Goal: Communication & Community: Share content

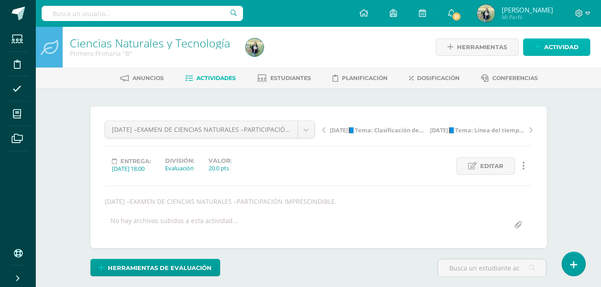
click at [551, 47] on span "Actividad" at bounding box center [562, 47] width 34 height 17
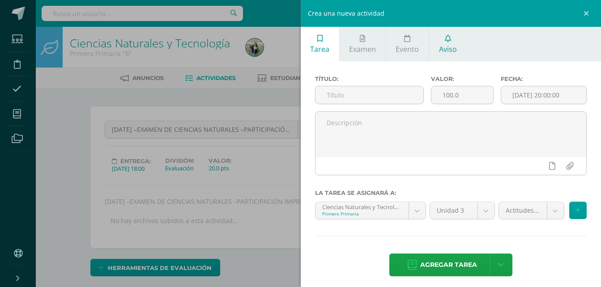
click at [451, 48] on span "Aviso" at bounding box center [448, 49] width 18 height 10
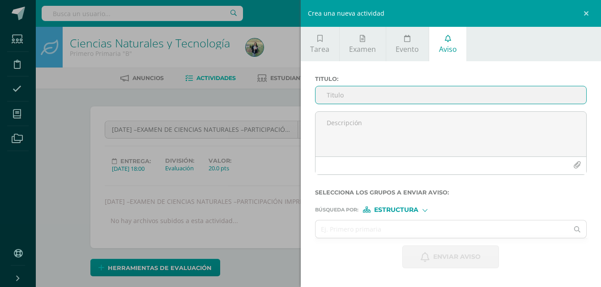
click at [378, 92] on input "Titulo :" at bounding box center [451, 94] width 271 height 17
type input "r"
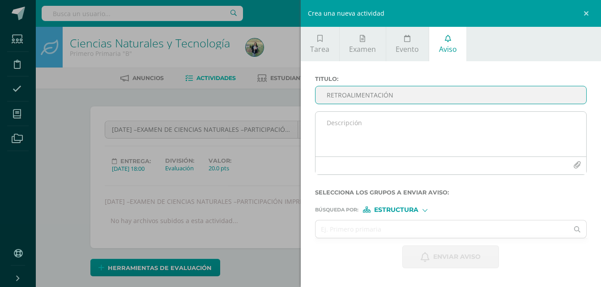
type input "RETROALIMENTACIÓN"
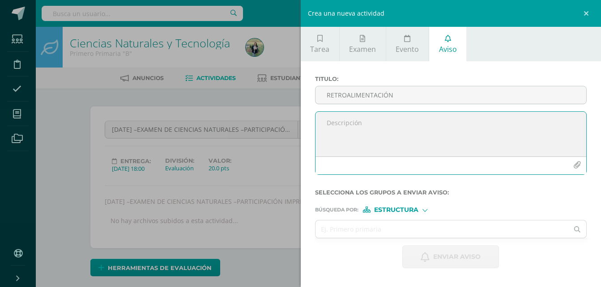
click at [352, 127] on textarea at bounding box center [451, 134] width 271 height 45
paste textarea "RETROALIMENTACIÓN - MATERIA Estimado estudiante, por este medio te informo que …"
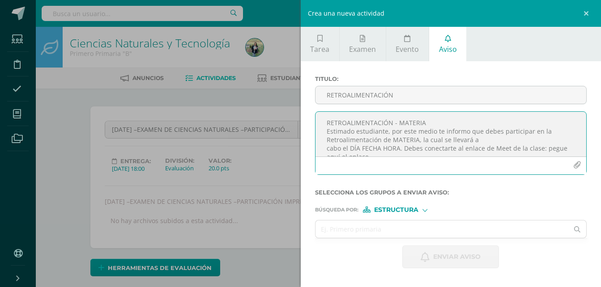
click at [424, 122] on textarea "RETROALIMENTACIÓN - MATERIA Estimado estudiante, por este medio te informo que …" at bounding box center [451, 134] width 271 height 45
click at [417, 140] on textarea "RETROALIMENTACIÓN - MATEMÁTICAS Estimado estudiante, por este medio te informo …" at bounding box center [451, 134] width 271 height 45
click at [398, 150] on textarea "RETROALIMENTACIÓN - MATEMÁTICAS Estimado estudiante, por este medio te informo …" at bounding box center [451, 134] width 271 height 45
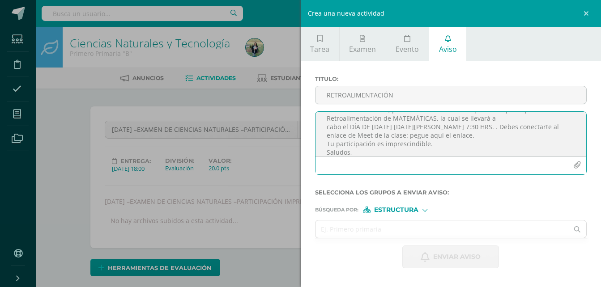
scroll to position [25, 0]
click at [469, 135] on textarea "RETROALIMENTACIÓN - MATEMÁTICAS Estimado estudiante, por este medio te informo …" at bounding box center [451, 134] width 271 height 45
paste textarea "[URL][DOMAIN_NAME]"
drag, startPoint x: 417, startPoint y: 147, endPoint x: 321, endPoint y: 147, distance: 96.3
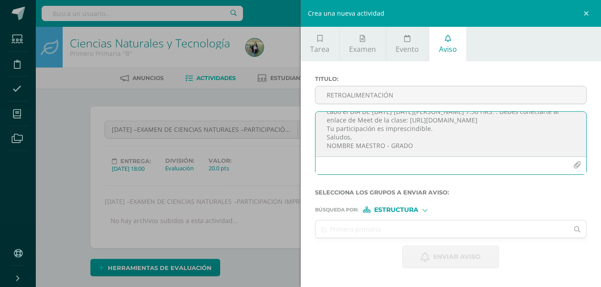
click at [321, 147] on textarea "RETROALIMENTACIÓN - MATEMÁTICAS Estimado estudiante, por este medio te informo …" at bounding box center [451, 134] width 271 height 45
type textarea "RETROALIMENTACIÓN - MATEMÁTICAS Estimado estudiante, por este medio te informo …"
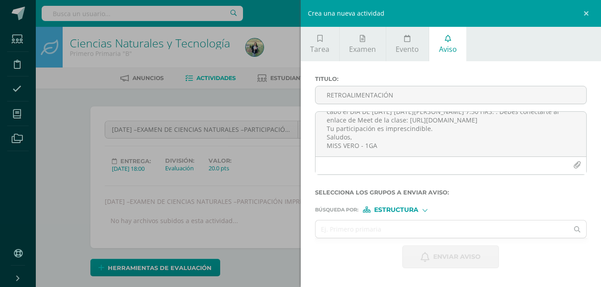
click at [415, 210] on span "Estructura" at bounding box center [396, 210] width 44 height 5
click at [405, 219] on span "Estructura" at bounding box center [408, 221] width 44 height 5
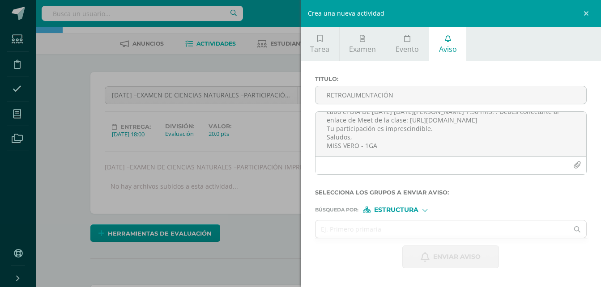
scroll to position [42, 0]
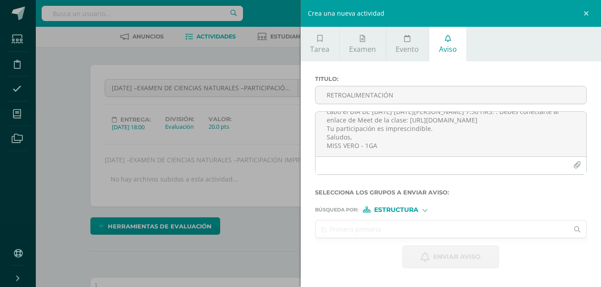
click at [369, 227] on input "text" at bounding box center [442, 229] width 253 height 17
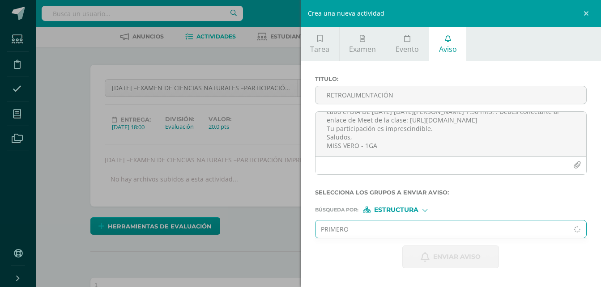
type input "PRIMERO"
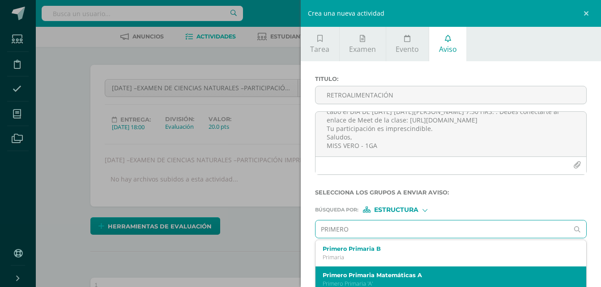
click at [356, 278] on label "Primero Primaria Matemáticas A" at bounding box center [446, 275] width 246 height 7
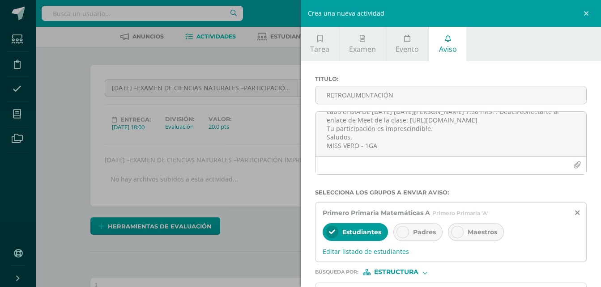
click at [407, 234] on div at bounding box center [403, 232] width 13 height 13
click at [357, 250] on span "Editar listado de estudiantes" at bounding box center [451, 252] width 257 height 9
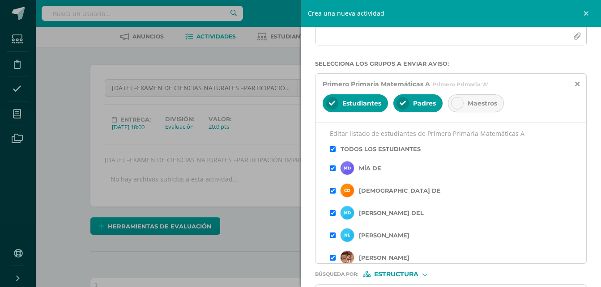
scroll to position [132, 0]
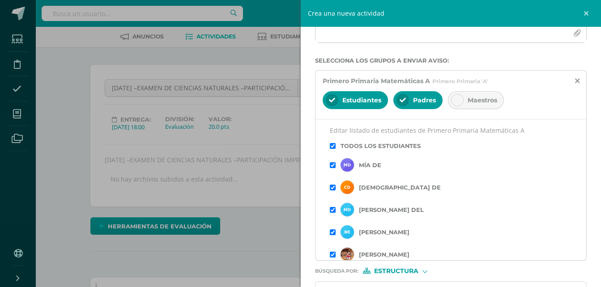
click at [334, 145] on input "checkbox" at bounding box center [333, 146] width 6 height 6
click at [332, 190] on input "checkbox" at bounding box center [333, 188] width 6 height 6
click at [332, 212] on input "checkbox" at bounding box center [333, 210] width 6 height 6
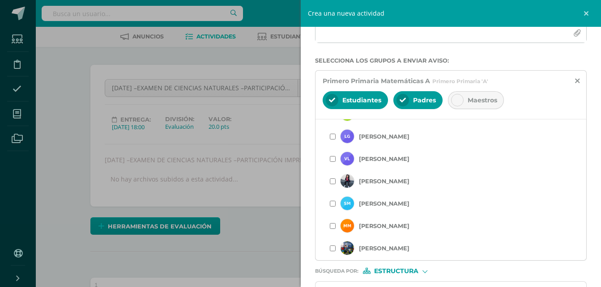
scroll to position [164, 0]
click at [333, 181] on input "checkbox" at bounding box center [333, 180] width 6 height 6
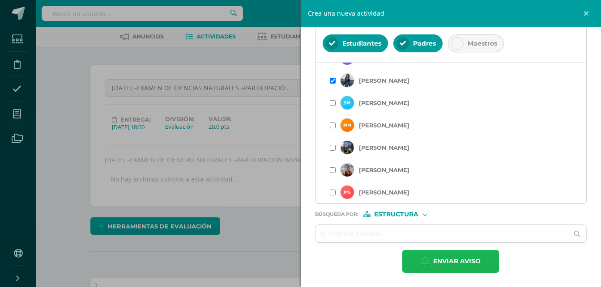
click at [469, 259] on span "Enviar aviso" at bounding box center [456, 262] width 47 height 22
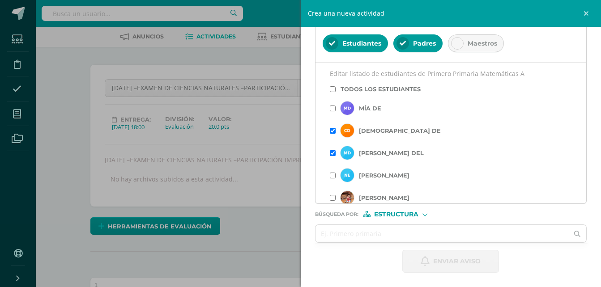
scroll to position [0, 0]
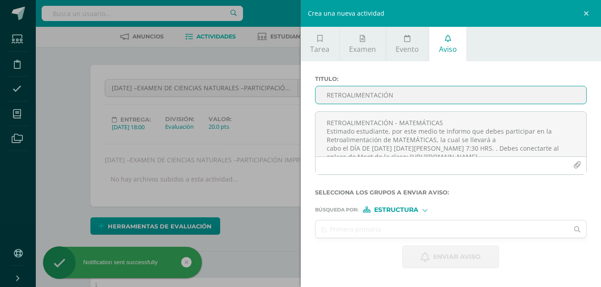
click at [341, 94] on input "RETROALIMENTACIÓN" at bounding box center [451, 94] width 271 height 17
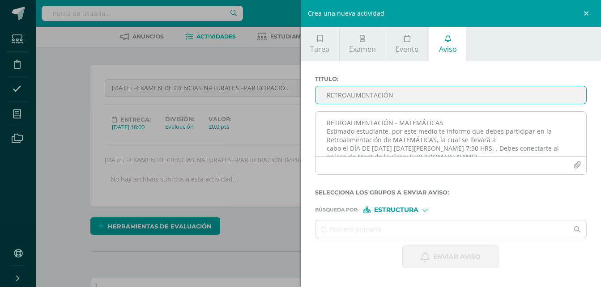
type input "RETROALIMENTACIÓN"
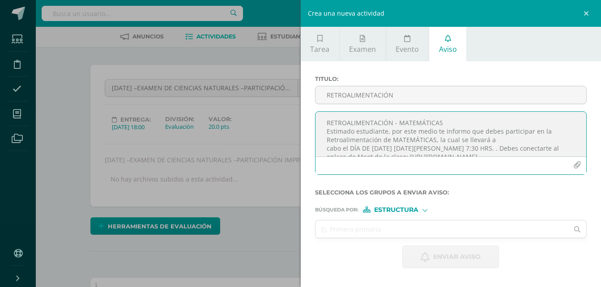
click at [344, 125] on textarea "RETROALIMENTACIÓN - MATEMÁTICAS Estimado estudiante, por este medio te informo …" at bounding box center [451, 134] width 271 height 45
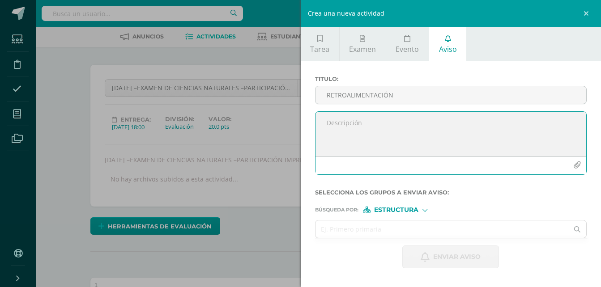
paste textarea "[URL][DOMAIN_NAME]"
type textarea "h"
paste textarea "[URL][DOMAIN_NAME]"
paste textarea "RETROALIMENTACIÓN - MATERIA Estimado estudiante, por este medio te informo que …"
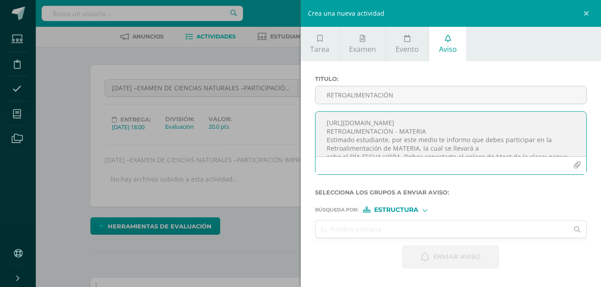
drag, startPoint x: 447, startPoint y: 124, endPoint x: 326, endPoint y: 124, distance: 121.4
click at [326, 124] on textarea "[URL][DOMAIN_NAME] RETROALIMENTACIÓN - MATERIA Estimado estudiante, por este me…" at bounding box center [451, 134] width 271 height 45
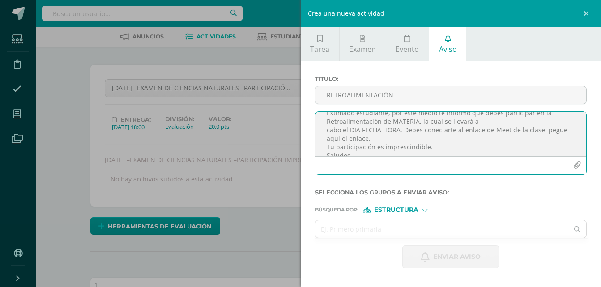
scroll to position [22, 0]
click at [370, 143] on textarea "RETROALIMENTACIÓN - MATERIA Estimado estudiante, por este medio te informo que …" at bounding box center [451, 134] width 271 height 45
paste textarea "[URL][DOMAIN_NAME]"
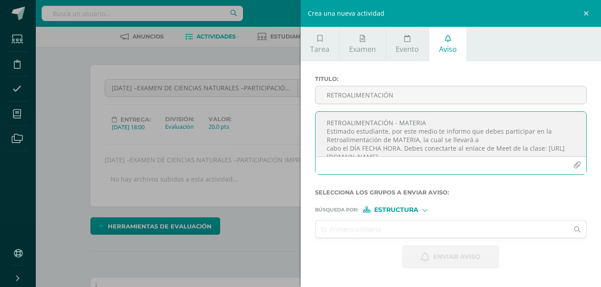
click at [438, 129] on textarea "RETROALIMENTACIÓN - MATERIA Estimado estudiante, por este medio te informo que …" at bounding box center [451, 134] width 271 height 45
click at [416, 148] on textarea "RETROALIMENTACIÓN - MATEMÁTICAS Estimado estudiante, por este medio te informo …" at bounding box center [451, 134] width 271 height 45
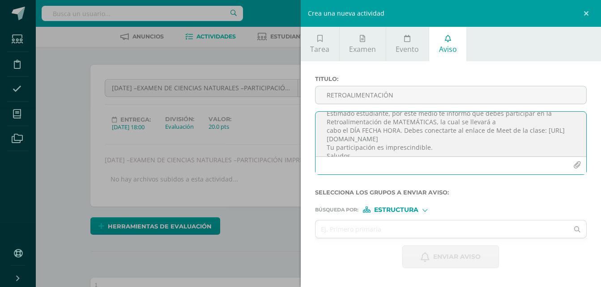
scroll to position [36, 0]
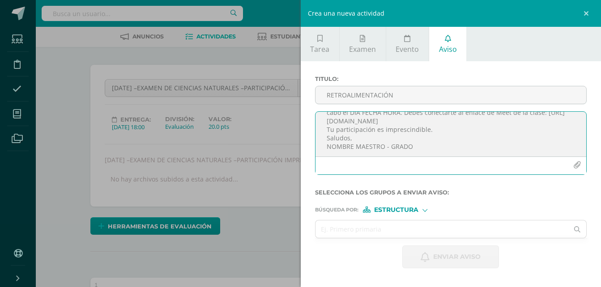
click at [396, 123] on textarea "RETROALIMENTACIÓN - MATEMÁTICAS Estimado estudiante, por este medio te informo …" at bounding box center [451, 134] width 271 height 45
click at [446, 153] on textarea "RETROALIMENTACIÓN - MATEMÁTICAS Estimado estudiante, por este medio te informo …" at bounding box center [451, 134] width 271 height 45
type textarea "RETROALIMENTACIÓN - MATEMÁTICAS Estimado estudiante, por este medio te informo …"
click at [398, 227] on input "text" at bounding box center [442, 229] width 253 height 17
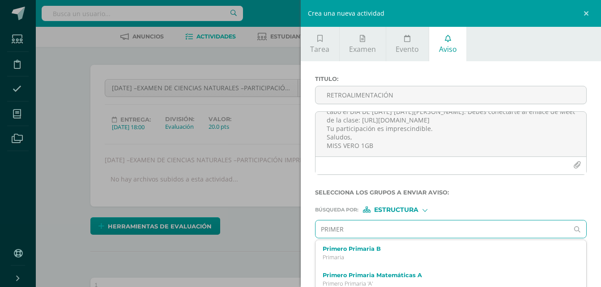
type input "PRIMERO"
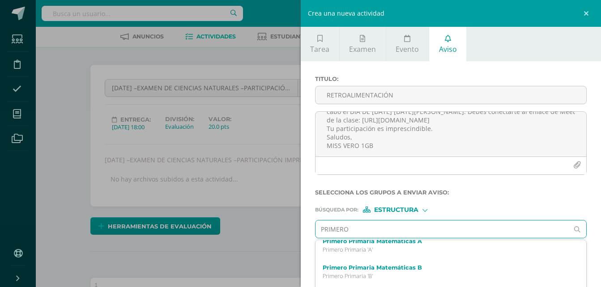
scroll to position [36, 0]
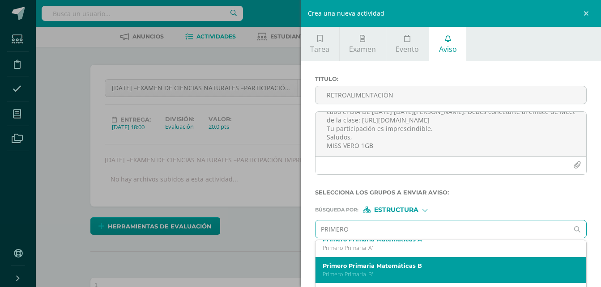
click at [439, 264] on label "Primero Primaria Matemáticas B" at bounding box center [446, 266] width 246 height 7
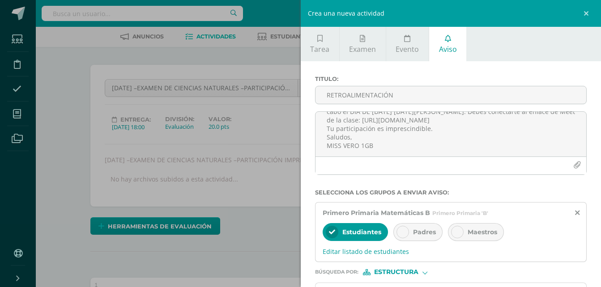
scroll to position [0, 0]
click at [406, 237] on div at bounding box center [403, 232] width 13 height 13
click at [378, 250] on span "Editar listado de estudiantes" at bounding box center [451, 252] width 257 height 9
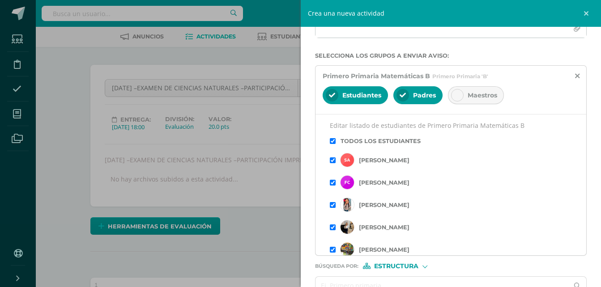
scroll to position [150, 0]
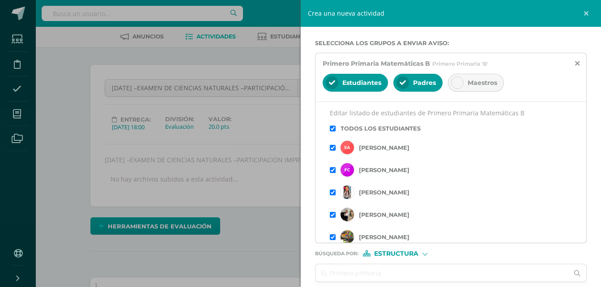
click at [333, 131] on input "checkbox" at bounding box center [333, 129] width 6 height 6
click at [335, 148] on input "checkbox" at bounding box center [333, 148] width 6 height 6
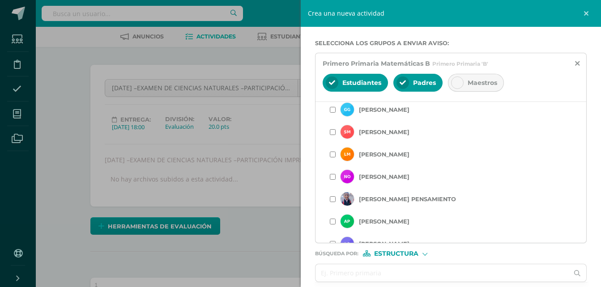
scroll to position [153, 0]
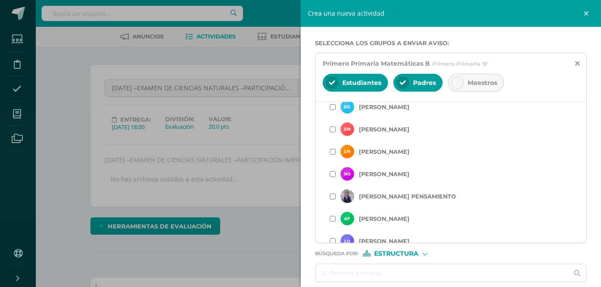
click at [335, 175] on input "checkbox" at bounding box center [333, 175] width 6 height 6
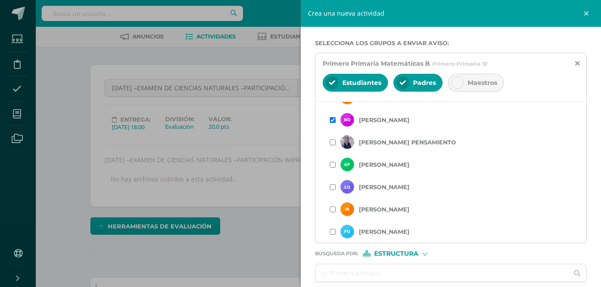
scroll to position [189, 0]
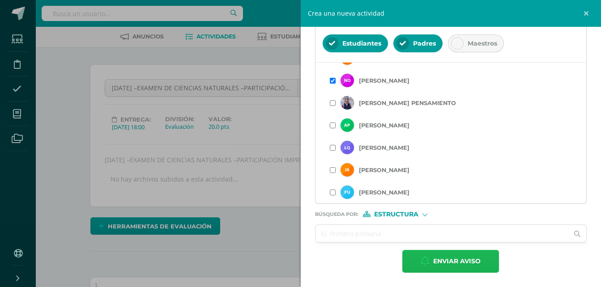
click at [455, 262] on span "Enviar aviso" at bounding box center [456, 262] width 47 height 22
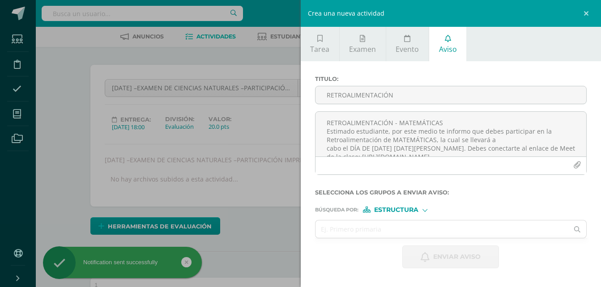
scroll to position [0, 0]
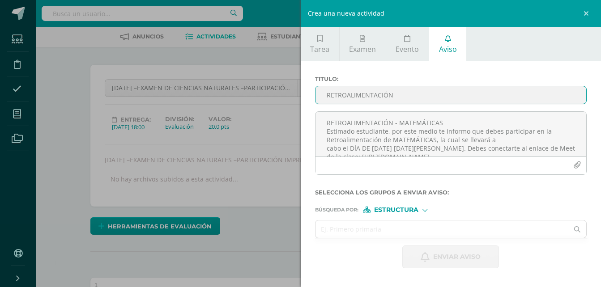
click at [368, 97] on input "RETROALIMENTACIÓN" at bounding box center [451, 94] width 271 height 17
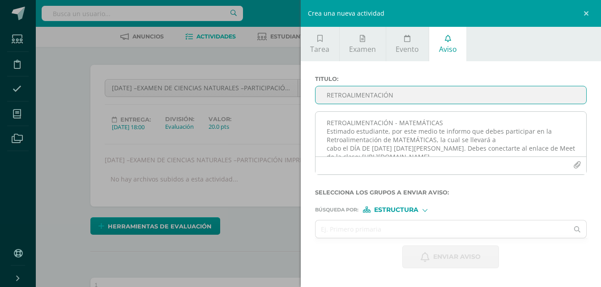
type input "RETROALIMENTACIÓN"
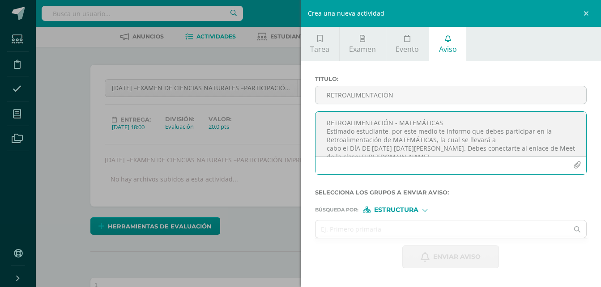
click at [350, 125] on textarea "RETROALIMENTACIÓN - MATEMÁTICAS Estimado estudiante, por este medio te informo …" at bounding box center [451, 134] width 271 height 45
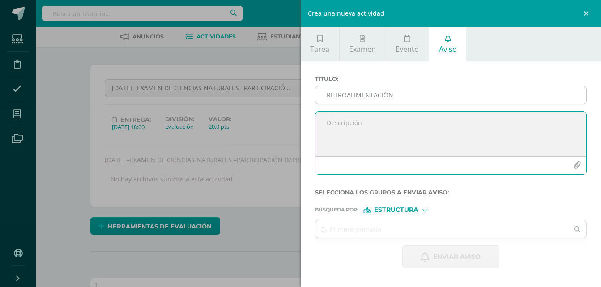
paste textarea "RETROALIMENTACIÓN - MATERIA Estimado estudiante, por este medio te informo que …"
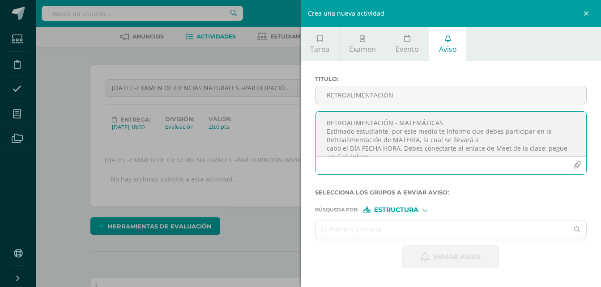
click at [416, 141] on textarea "RETROALIMENTACIÓN - MATEMÁTICAS Estimado estudiante, por este medio te informo …" at bounding box center [451, 134] width 271 height 45
click at [398, 150] on textarea "RETROALIMENTACIÓN - MATEMÁTICAS Estimado estudiante, por este medio te informo …" at bounding box center [451, 134] width 271 height 45
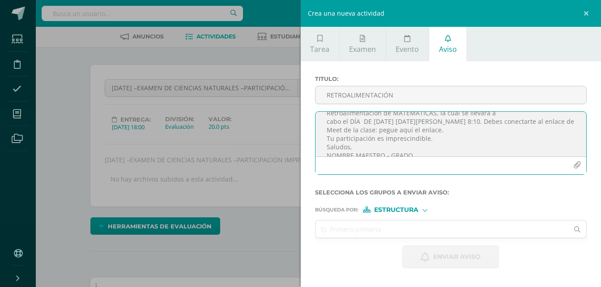
scroll to position [36, 0]
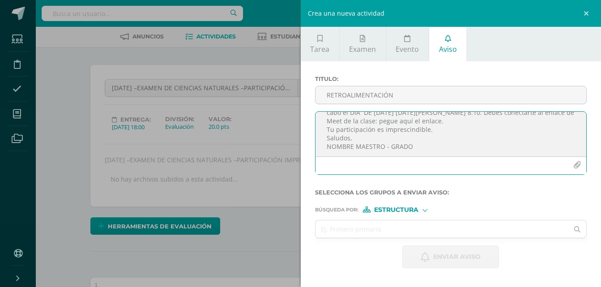
drag, startPoint x: 441, startPoint y: 124, endPoint x: 378, endPoint y: 123, distance: 62.2
click at [378, 123] on textarea "RETROALIMENTACIÓN - MATEMÁTICAS Estimado estudiante, por este medio te informo …" at bounding box center [451, 134] width 271 height 45
paste textarea "[URL][DOMAIN_NAME]"
drag, startPoint x: 417, startPoint y: 146, endPoint x: 322, endPoint y: 147, distance: 94.9
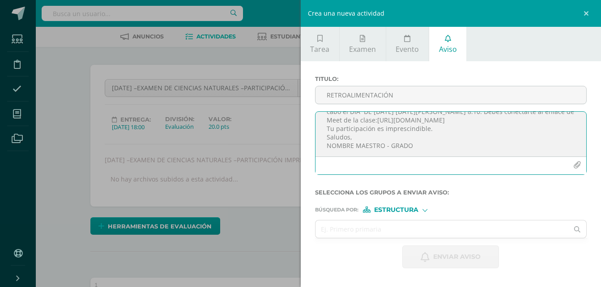
click at [322, 147] on textarea "RETROALIMENTACIÓN - MATEMÁTICAS Estimado estudiante, por este medio te informo …" at bounding box center [451, 134] width 271 height 45
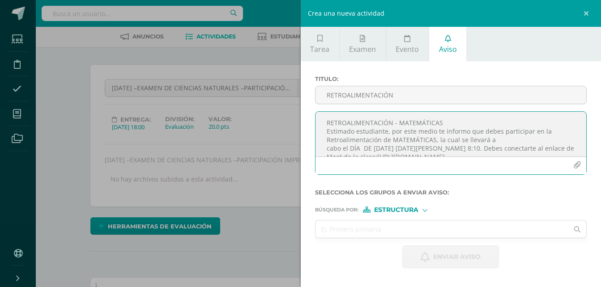
drag, startPoint x: 387, startPoint y: 154, endPoint x: 315, endPoint y: 109, distance: 85.1
click at [315, 109] on div "Titulo : RETROALIMENTACIÓN RETROALIMENTACIÓN - MATEMÁTICAS Estimado estudiante,…" at bounding box center [451, 129] width 279 height 107
type textarea "RETROALIMENTACIÓN - MATEMÁTICAS Estimado estudiante, por este medio te informo …"
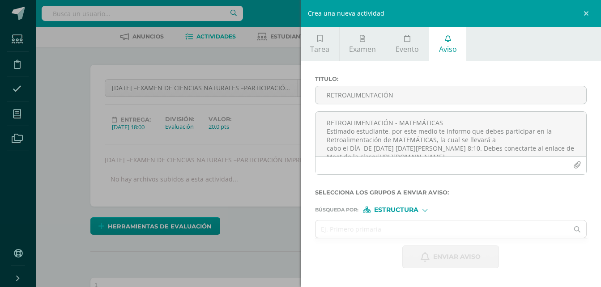
click at [409, 210] on span "Estructura" at bounding box center [396, 210] width 44 height 5
click at [354, 225] on input "text" at bounding box center [442, 229] width 253 height 17
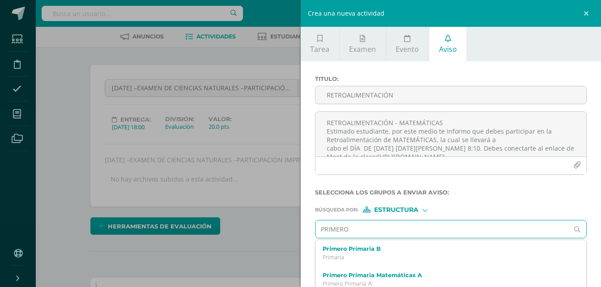
type input "PRIMERO"
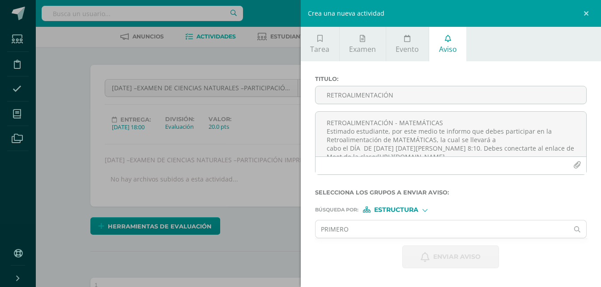
click at [390, 209] on span "Estructura" at bounding box center [396, 210] width 44 height 5
click at [388, 231] on span "Persona" at bounding box center [400, 233] width 32 height 5
click at [353, 227] on input "text" at bounding box center [442, 229] width 253 height 17
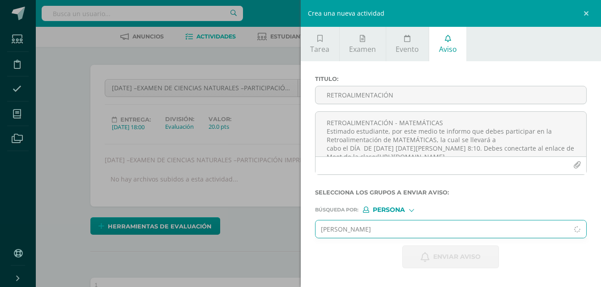
type input "[PERSON_NAME]"
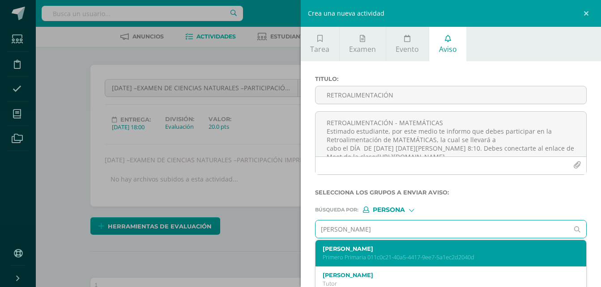
click at [352, 258] on p "Primero Primaria 011c0c21-40a5-4417-9ee7-5a1ec2d2040d" at bounding box center [446, 258] width 246 height 8
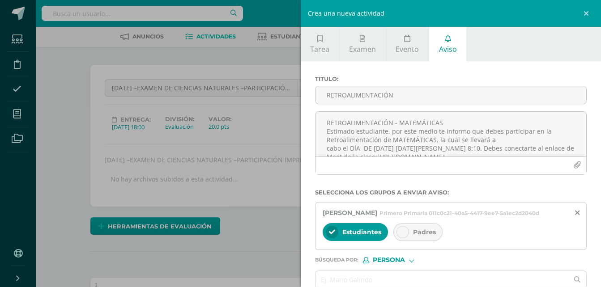
click at [400, 236] on icon at bounding box center [403, 232] width 6 height 6
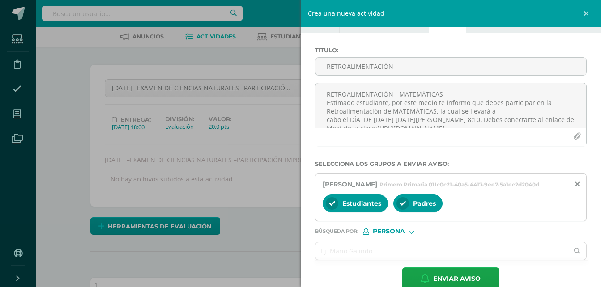
scroll to position [41, 0]
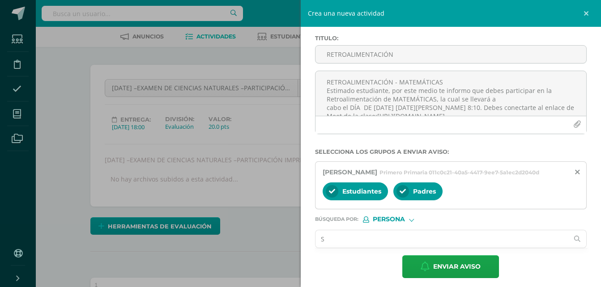
click at [382, 248] on input "S" at bounding box center [442, 239] width 253 height 17
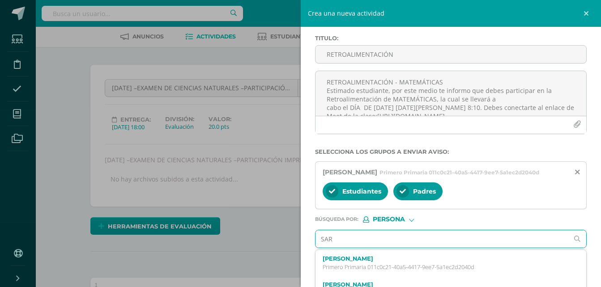
type input "[PERSON_NAME]"
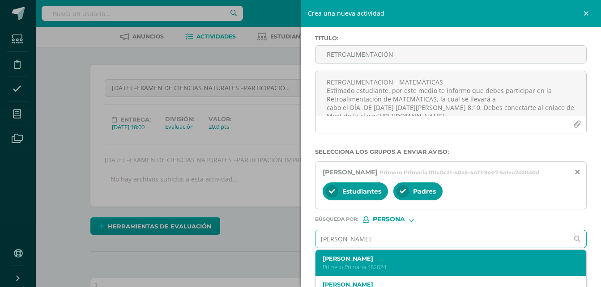
click at [359, 262] on label "[PERSON_NAME]" at bounding box center [446, 259] width 246 height 7
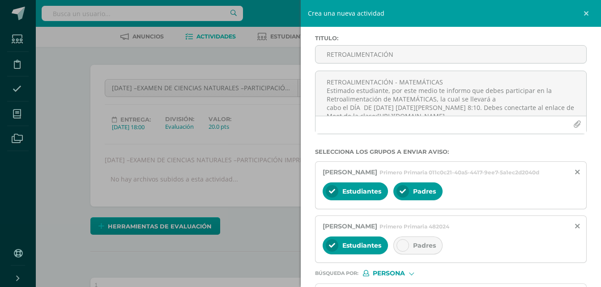
click at [403, 252] on div at bounding box center [403, 246] width 13 height 13
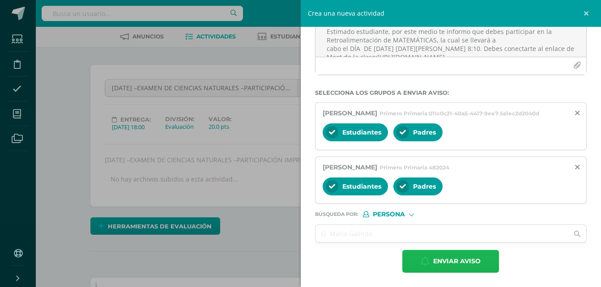
click at [474, 258] on span "Enviar aviso" at bounding box center [456, 262] width 47 height 22
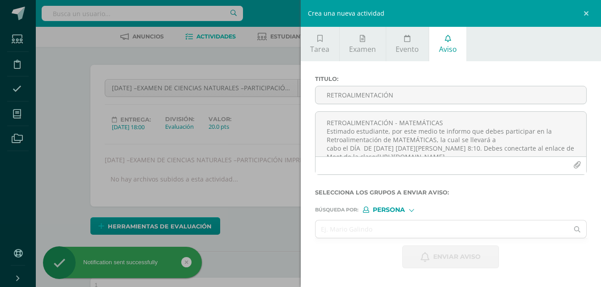
scroll to position [0, 0]
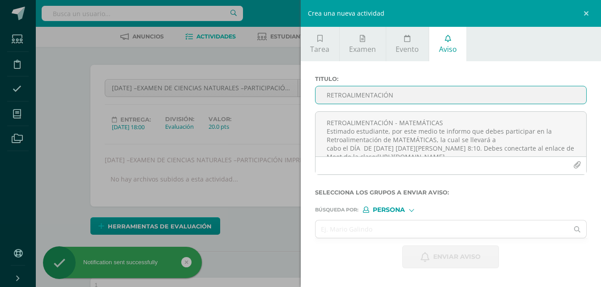
click at [338, 97] on input "RETROALIMENTACIÓN" at bounding box center [451, 94] width 271 height 17
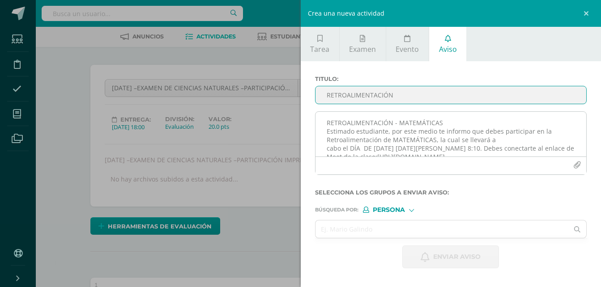
type input "RETROALIMENTACIÓN"
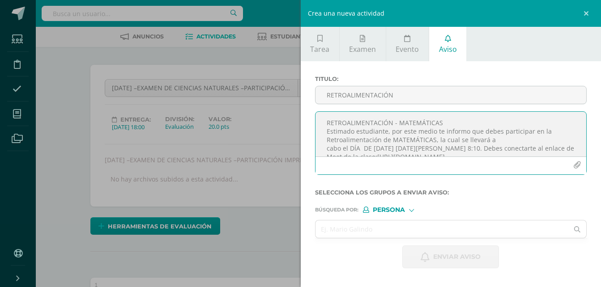
click at [333, 118] on textarea "RETROALIMENTACIÓN - MATEMÁTICAS Estimado estudiante, por este medio te informo …" at bounding box center [451, 134] width 271 height 45
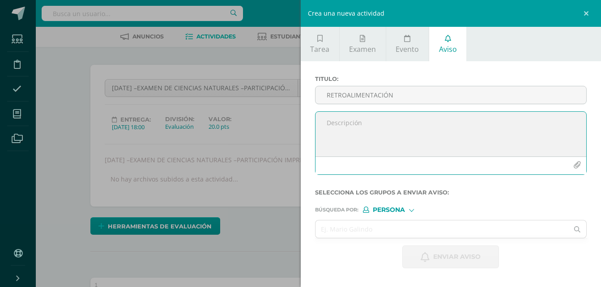
paste textarea "RETROALIMENTACIÓN - MATEMÁTICAS Estimado estudiante, por este medio te informo …"
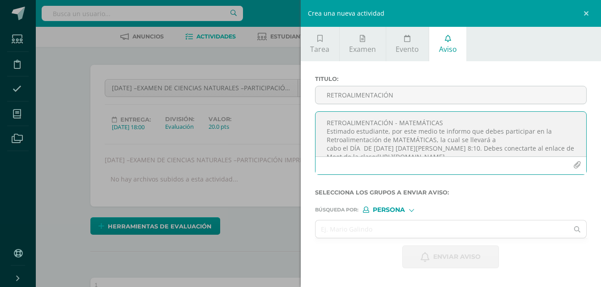
click at [476, 147] on textarea "RETROALIMENTACIÓN - MATEMÁTICAS Estimado estudiante, por este medio te informo …" at bounding box center [451, 134] width 271 height 45
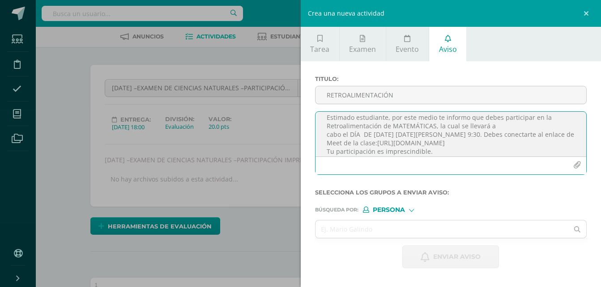
scroll to position [37, 0]
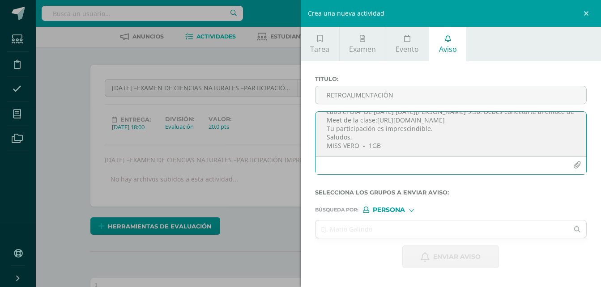
drag, startPoint x: 515, startPoint y: 126, endPoint x: 406, endPoint y: 125, distance: 108.8
click at [406, 125] on textarea "RETROALIMENTACIÓN - MATEMÁTICAS Estimado estudiante, por este medio te informo …" at bounding box center [451, 134] width 271 height 45
click at [493, 122] on textarea "RETROALIMENTACIÓN - MATEMÁTICAS Estimado estudiante, por este medio te informo …" at bounding box center [451, 134] width 271 height 45
paste textarea "[URL][DOMAIN_NAME]"
click at [399, 148] on textarea "RETROALIMENTACIÓN - MATEMÁTICAS Estimado estudiante, por este medio te informo …" at bounding box center [451, 134] width 271 height 45
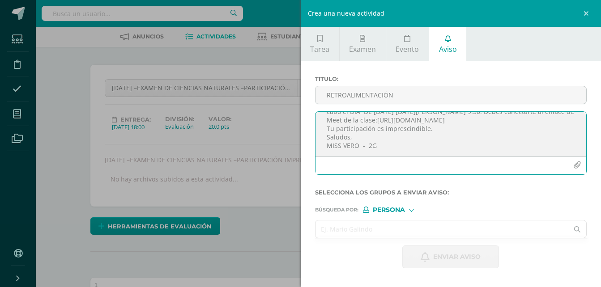
type textarea "RETROALIMENTACIÓN - MATEMÁTICAS Estimado estudiante, por este medio te informo …"
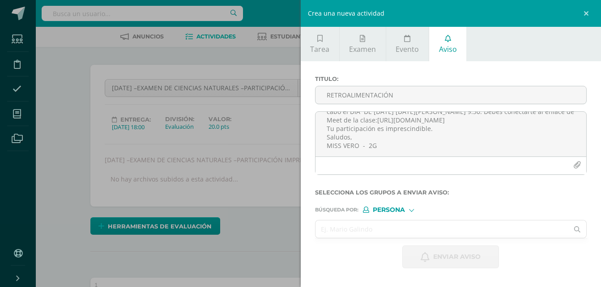
click at [387, 227] on input "text" at bounding box center [442, 229] width 253 height 17
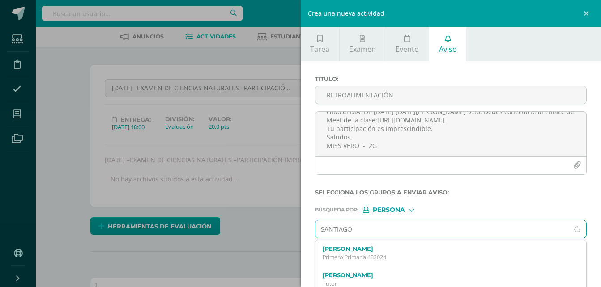
type input "SANTIAGO"
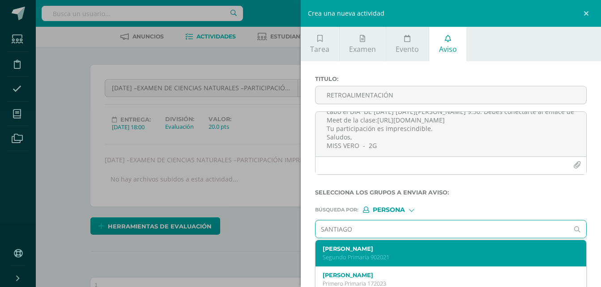
click at [369, 249] on label "[PERSON_NAME]" at bounding box center [446, 249] width 246 height 7
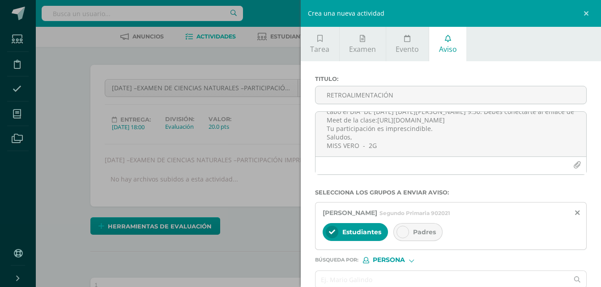
click at [403, 236] on icon at bounding box center [403, 232] width 6 height 6
click at [349, 276] on input "A" at bounding box center [442, 279] width 253 height 17
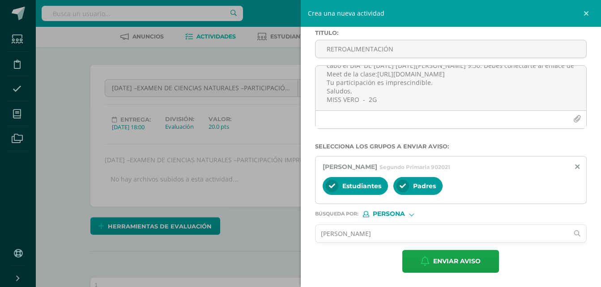
click at [380, 235] on input "[PERSON_NAME]" at bounding box center [442, 233] width 253 height 17
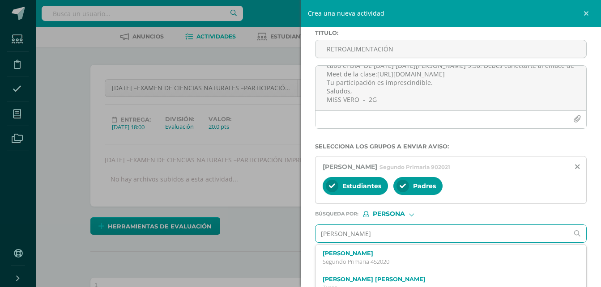
type input "[PERSON_NAME]"
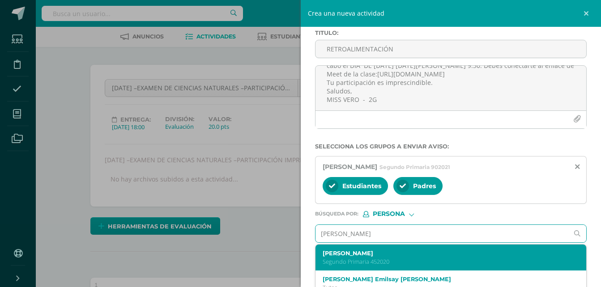
click at [362, 252] on label "[PERSON_NAME]" at bounding box center [446, 253] width 246 height 7
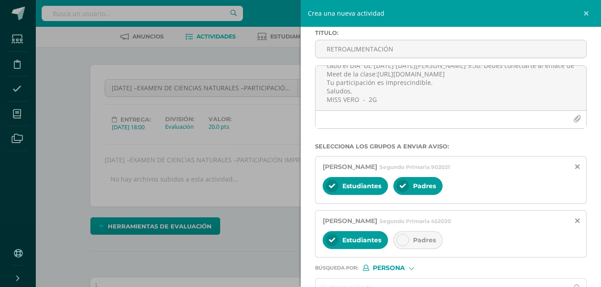
click at [406, 240] on icon at bounding box center [403, 240] width 6 height 6
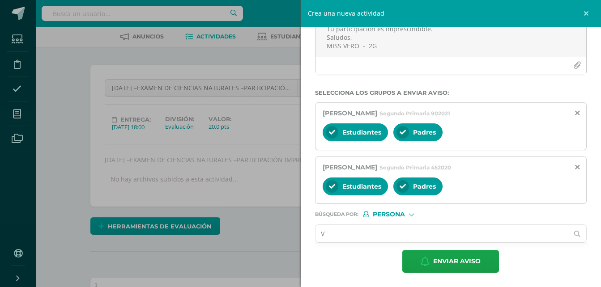
click at [356, 236] on input "V" at bounding box center [442, 233] width 253 height 17
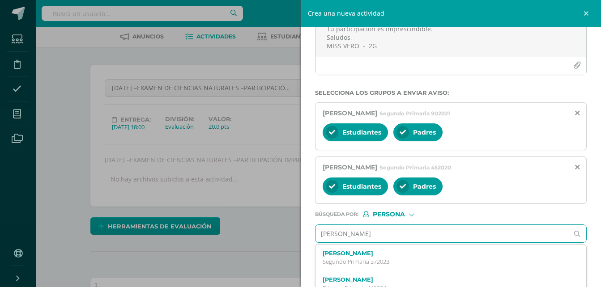
type input "[PERSON_NAME]"
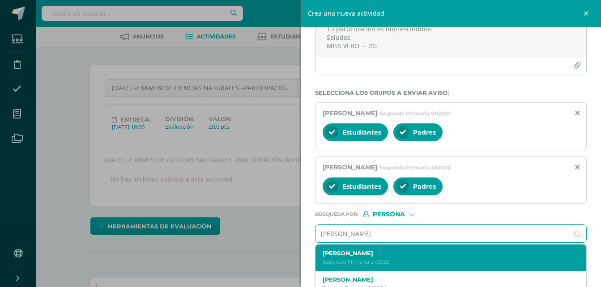
click at [342, 259] on p "Segundo Primaria 372023" at bounding box center [446, 262] width 246 height 8
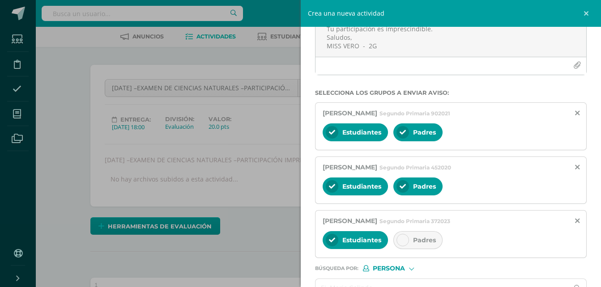
click at [403, 242] on icon at bounding box center [403, 240] width 6 height 6
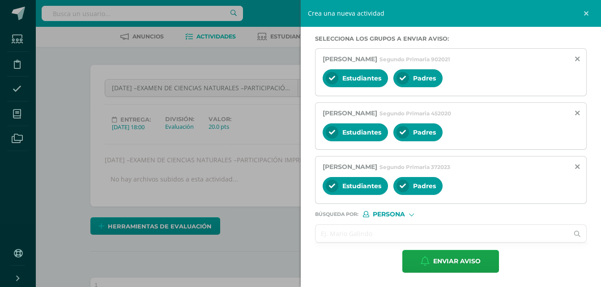
click at [371, 234] on input "text" at bounding box center [442, 233] width 253 height 17
type input "[PERSON_NAME]"
click at [396, 232] on input "[PERSON_NAME]" at bounding box center [442, 233] width 253 height 17
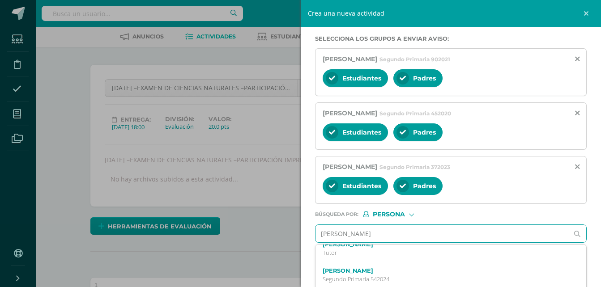
scroll to position [150, 0]
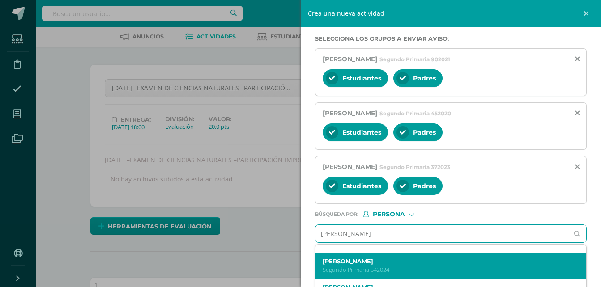
click at [375, 265] on div "[PERSON_NAME] Segundo Primaria 542024" at bounding box center [446, 266] width 246 height 16
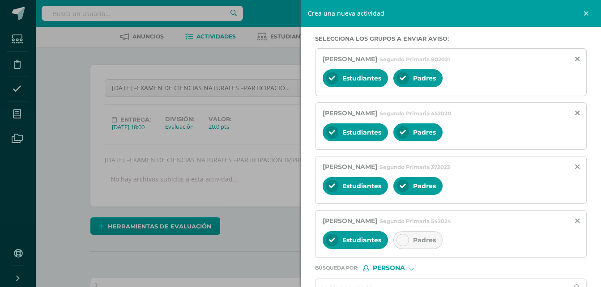
scroll to position [0, 0]
click at [408, 239] on div at bounding box center [403, 240] width 13 height 13
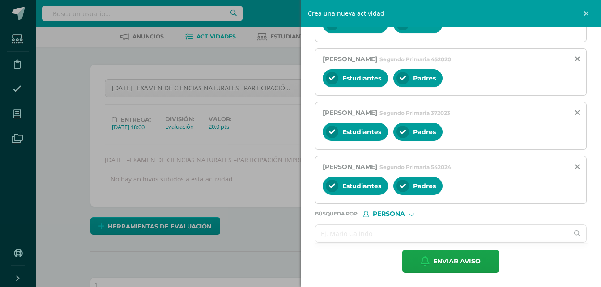
click at [346, 236] on input "text" at bounding box center [442, 233] width 253 height 17
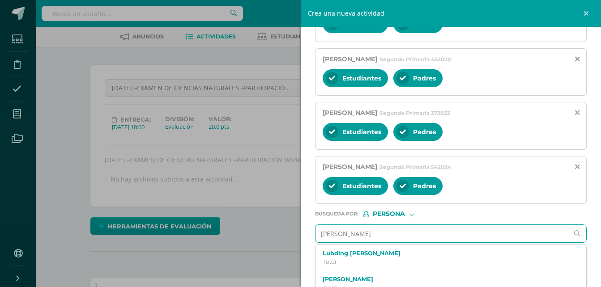
type input "[PERSON_NAME]"
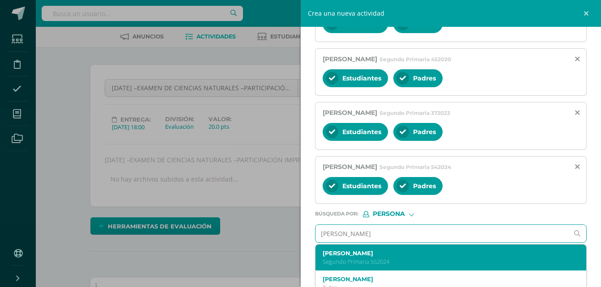
click at [346, 253] on label "[PERSON_NAME]" at bounding box center [446, 253] width 246 height 7
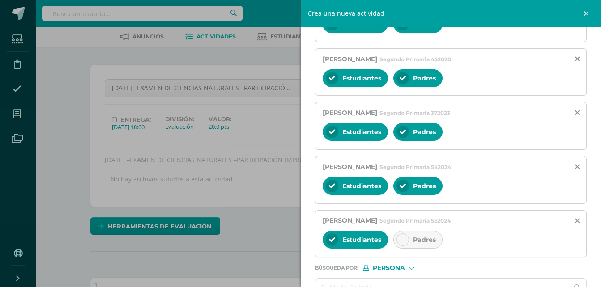
click at [404, 241] on icon at bounding box center [403, 240] width 6 height 6
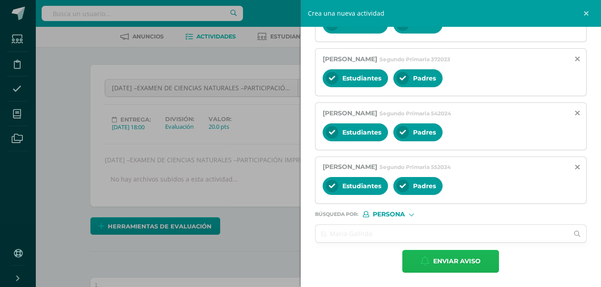
click at [459, 258] on span "Enviar aviso" at bounding box center [456, 262] width 47 height 22
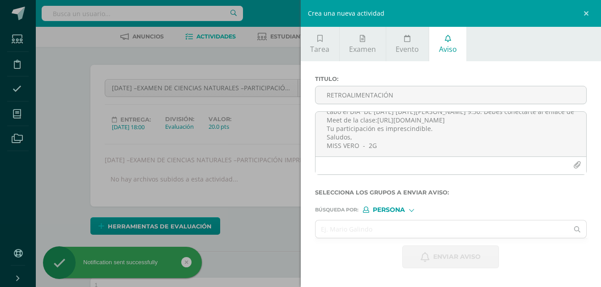
scroll to position [0, 0]
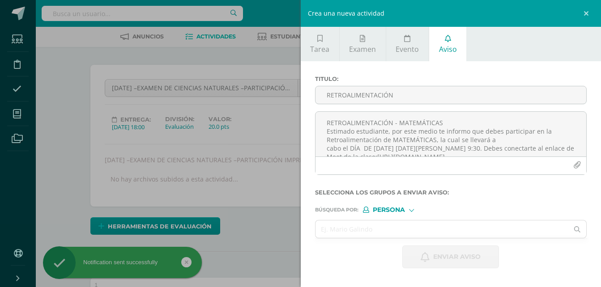
click at [286, 223] on div "Crea una nueva actividad Tarea Examen Evento Aviso Título: Valor: 100.0 Fecha: …" at bounding box center [300, 143] width 601 height 287
